Goal: Navigation & Orientation: Go to known website

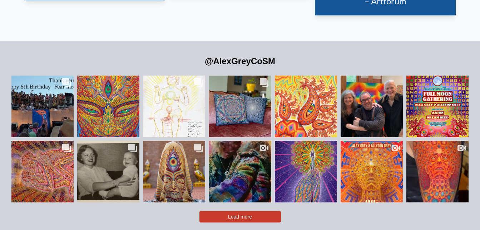
scroll to position [1458, 0]
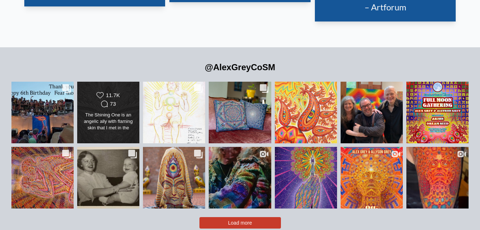
click at [116, 121] on div "Likes Count 11.7K Comments Count 73 The Shining One is an angelic ally with fla…" at bounding box center [108, 112] width 63 height 62
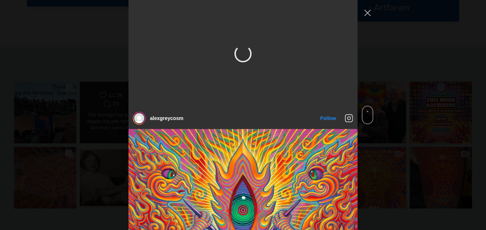
scroll to position [107, 0]
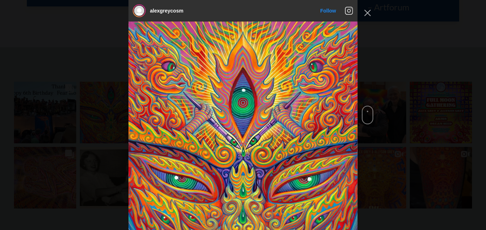
click at [386, 113] on div "alexgreycosm Follow" at bounding box center [243, 115] width 486 height 230
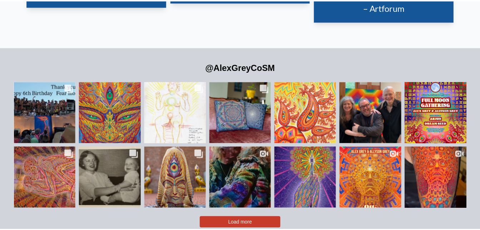
scroll to position [1458, 0]
